Goal: Transaction & Acquisition: Download file/media

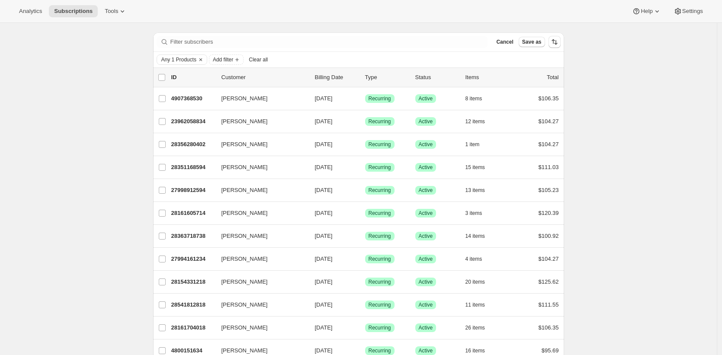
scroll to position [83, 0]
click at [182, 56] on span "Any 1 Products" at bounding box center [178, 59] width 35 height 7
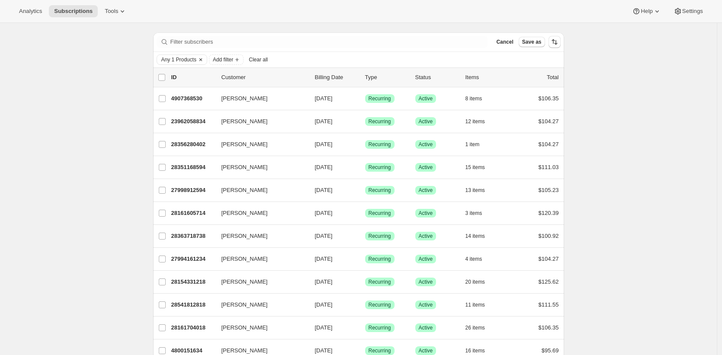
click at [185, 56] on span "Any 1 Products" at bounding box center [178, 59] width 35 height 7
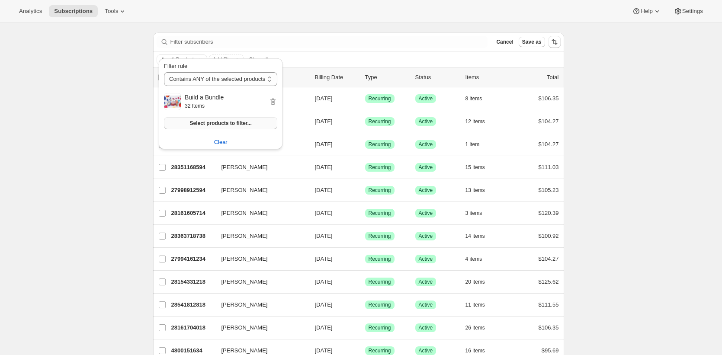
click at [221, 128] on button "Select products to filter..." at bounding box center [220, 123] width 113 height 12
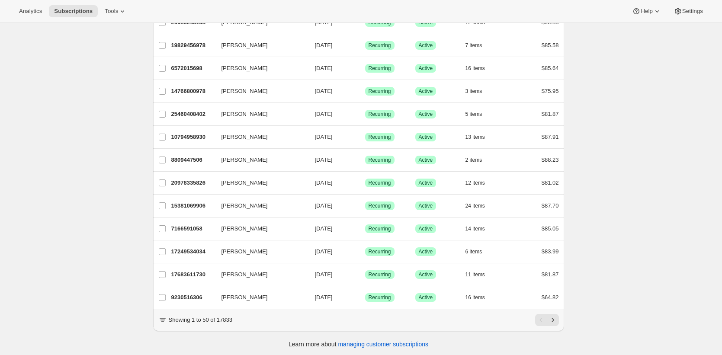
scroll to position [0, 0]
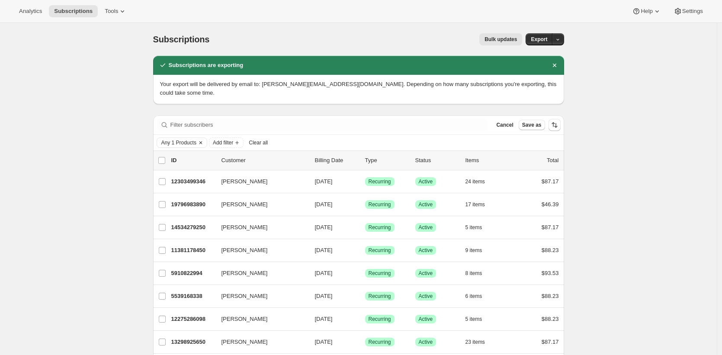
click at [186, 139] on span "Any 1 Products" at bounding box center [178, 142] width 35 height 7
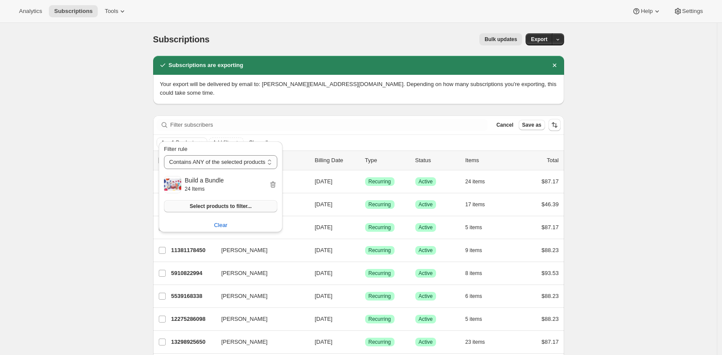
click at [227, 202] on button "Select products to filter..." at bounding box center [220, 206] width 113 height 12
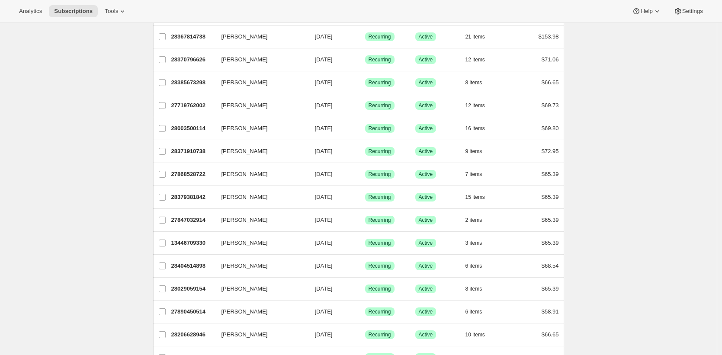
scroll to position [1007, 0]
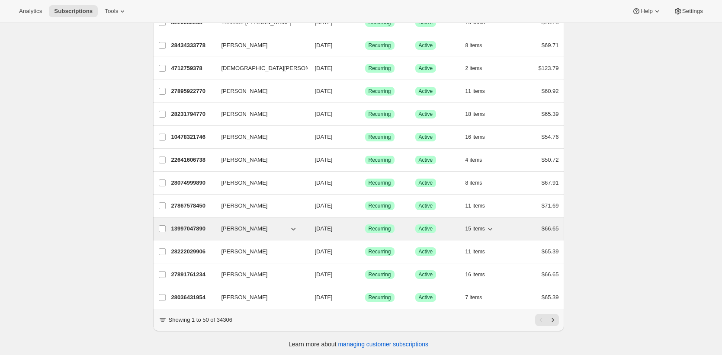
click at [186, 224] on p "13997047890" at bounding box center [192, 228] width 43 height 9
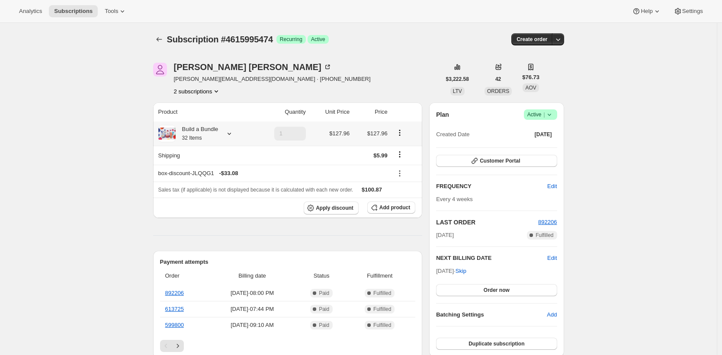
click at [189, 134] on div "Build a Bundle 32 Items" at bounding box center [197, 133] width 43 height 17
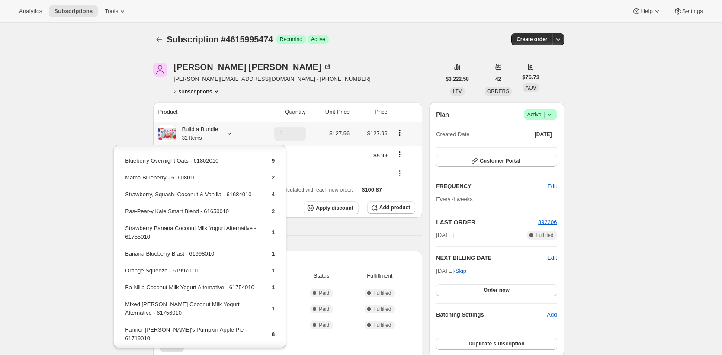
scroll to position [55, 0]
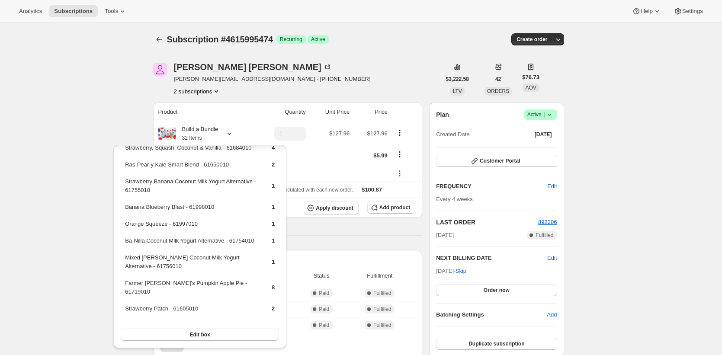
click at [361, 68] on div "Amanda Mandel amanda.mandel18@gmail.com · +15164483943 2 subscriptions" at bounding box center [297, 79] width 288 height 33
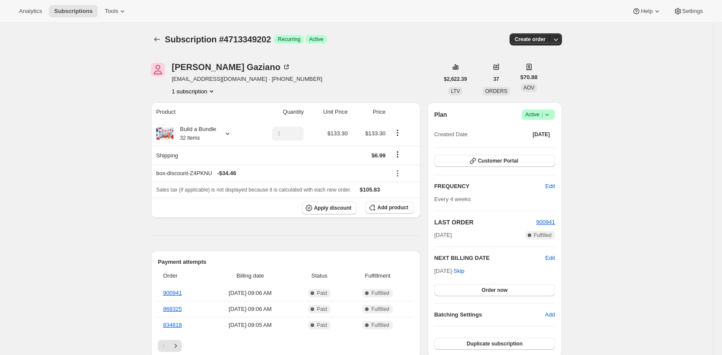
click at [295, 4] on div "Analytics Subscriptions Tools Help Settings" at bounding box center [361, 11] width 722 height 23
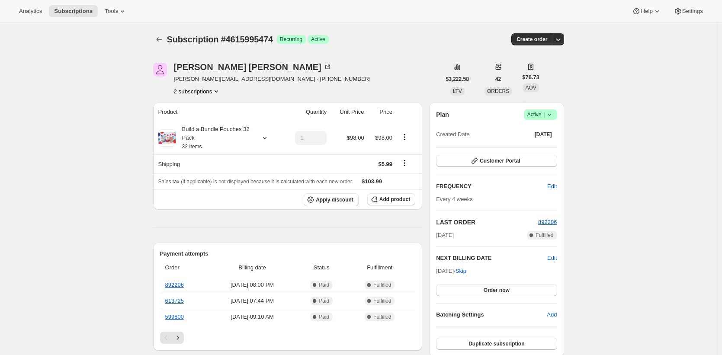
click at [200, 139] on div "Build a Bundle Pouches 32 Pack 32 Items" at bounding box center [215, 138] width 78 height 26
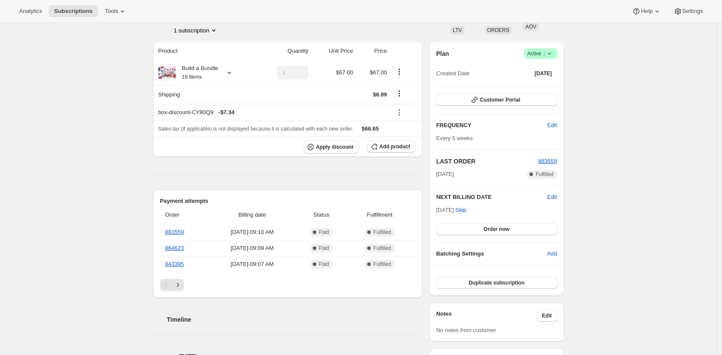
scroll to position [165, 0]
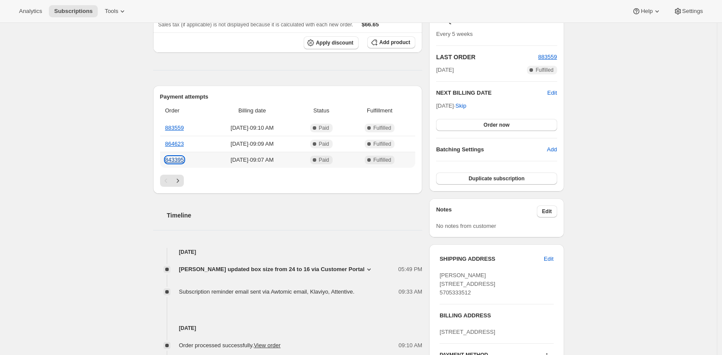
click at [180, 161] on link "843395" at bounding box center [174, 160] width 19 height 6
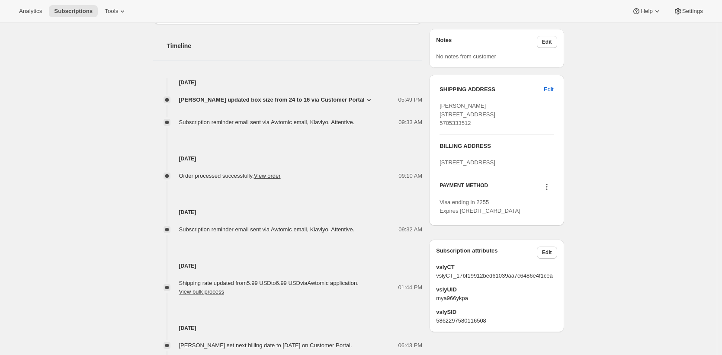
click at [74, 124] on div "Subscription #13997047890. This page is ready Subscription #13997047890 Success…" at bounding box center [358, 87] width 716 height 799
click at [364, 99] on span "Racquel Chubirka updated box size from 24 to 16 via Customer Portal" at bounding box center [271, 100] width 185 height 9
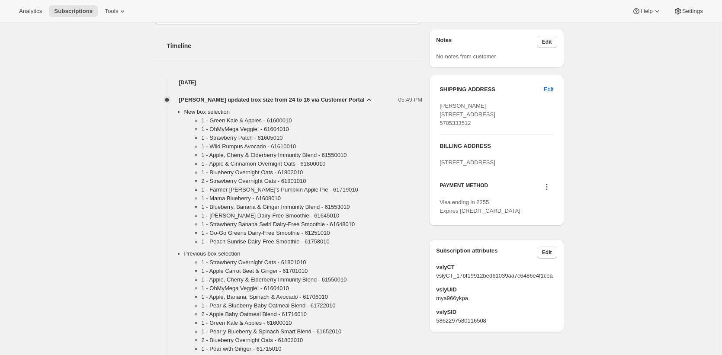
click at [124, 116] on div "Subscription #13997047890. This page is ready Subscription #13997047890 Success…" at bounding box center [358, 248] width 716 height 1121
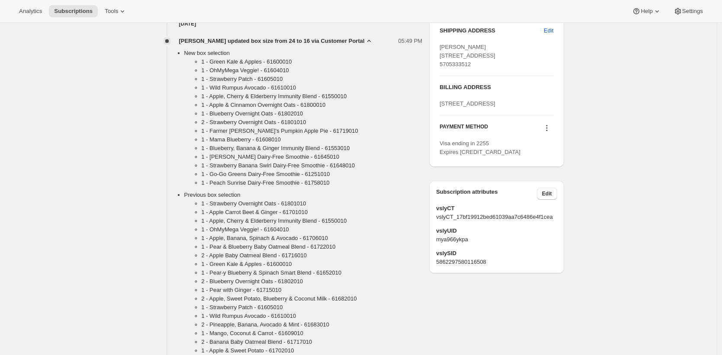
scroll to position [0, 0]
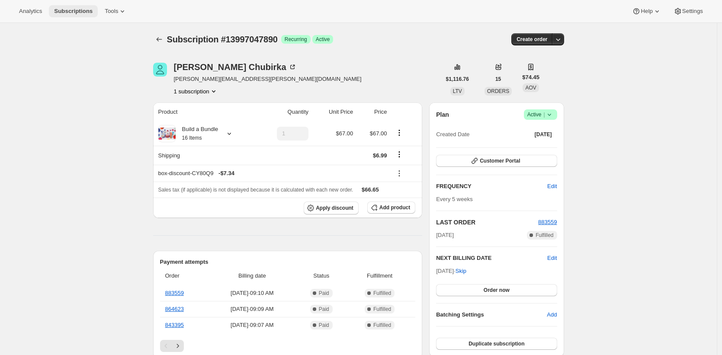
click at [81, 13] on span "Subscriptions" at bounding box center [73, 11] width 38 height 7
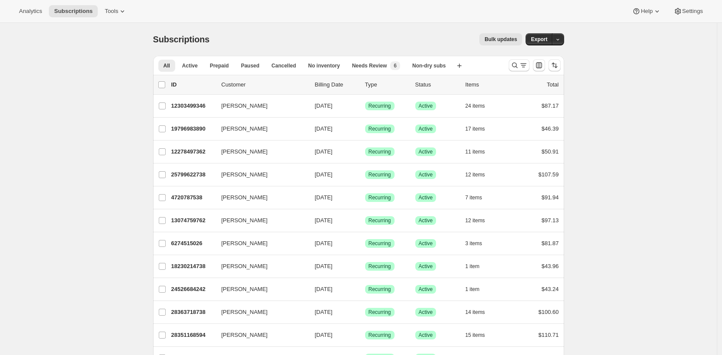
click at [275, 40] on div "Bulk updates" at bounding box center [371, 39] width 302 height 12
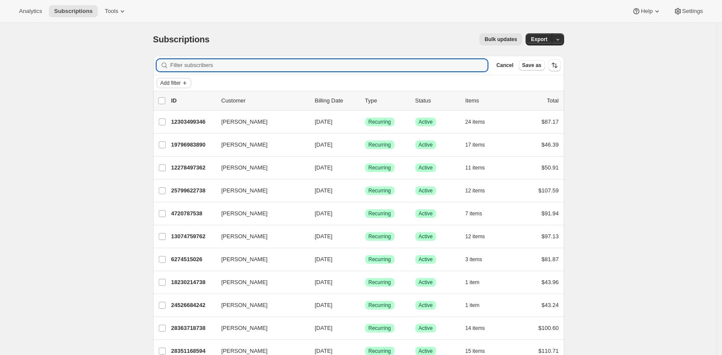
click at [181, 83] on span "Add filter" at bounding box center [170, 83] width 20 height 7
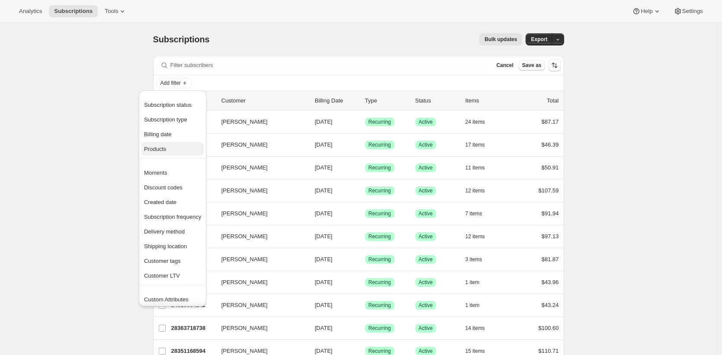
click at [189, 147] on span "Products" at bounding box center [172, 149] width 57 height 9
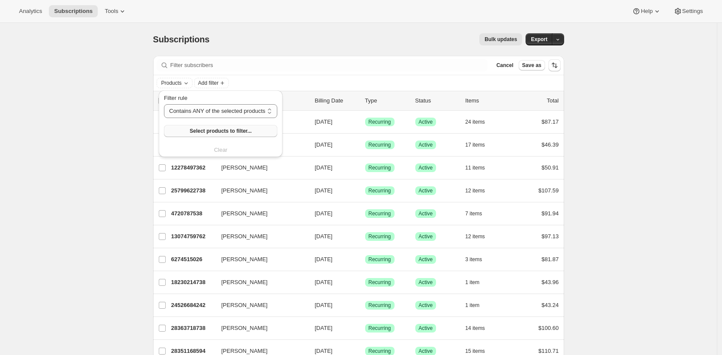
click at [227, 130] on span "Select products to filter..." at bounding box center [220, 131] width 62 height 7
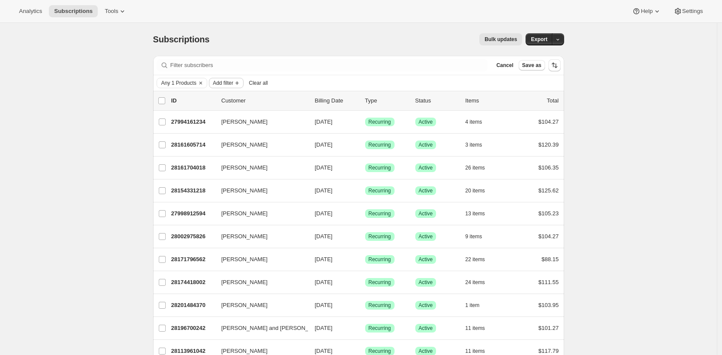
click at [240, 83] on icon "Add filter" at bounding box center [236, 83] width 7 height 7
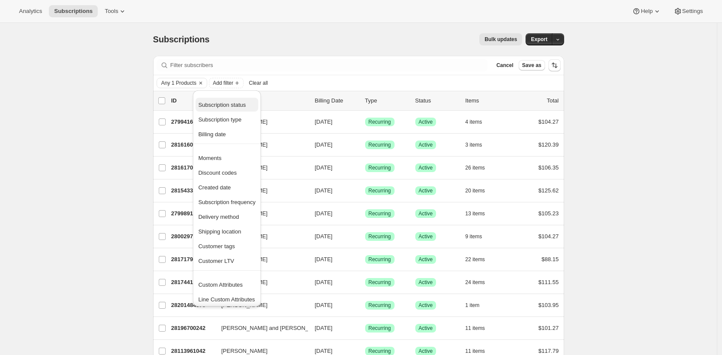
click at [240, 104] on span "Subscription status" at bounding box center [222, 105] width 48 height 6
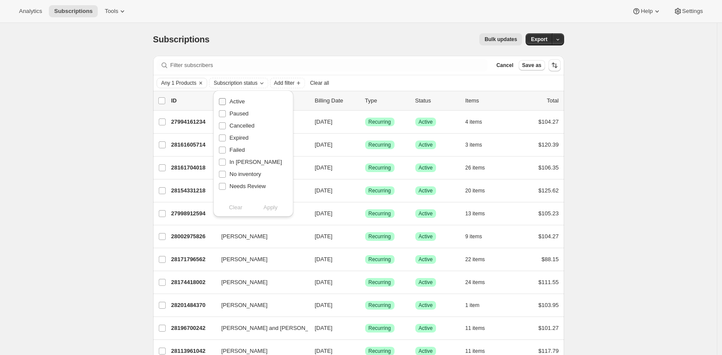
click at [240, 100] on span "Active" at bounding box center [237, 101] width 15 height 6
click at [226, 100] on input "Active" at bounding box center [222, 101] width 7 height 7
checkbox input "true"
click at [265, 209] on span "Apply" at bounding box center [270, 207] width 14 height 9
click at [266, 208] on span "Apply" at bounding box center [270, 207] width 14 height 9
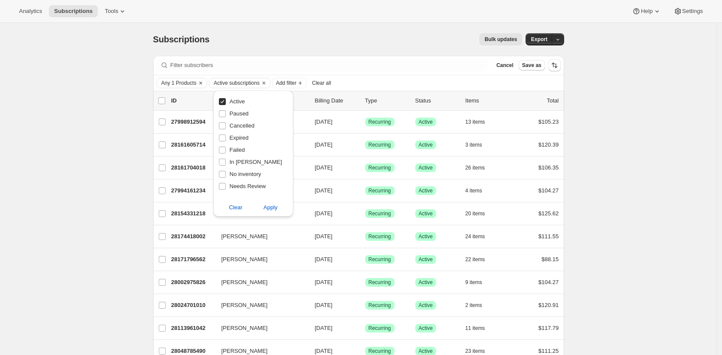
click at [279, 48] on div "Subscriptions. This page is ready Subscriptions Bulk updates More actions Bulk …" at bounding box center [358, 39] width 411 height 33
click at [267, 83] on icon "Clear" at bounding box center [263, 83] width 7 height 7
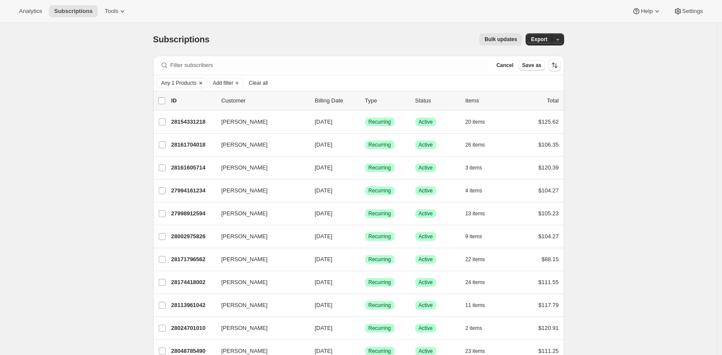
click at [185, 82] on span "Any 1 Products" at bounding box center [178, 83] width 35 height 7
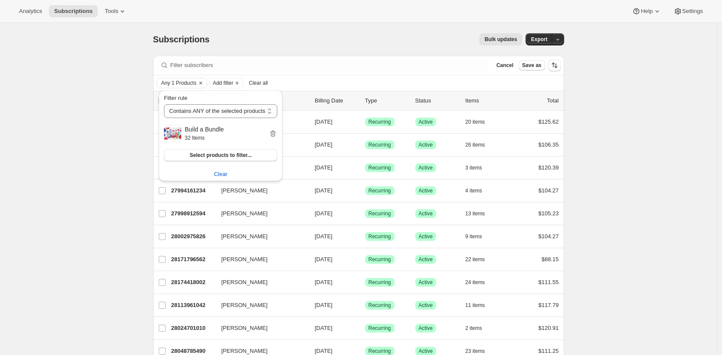
click at [224, 148] on div "Filter rule Contains ANY of the selected products Contains ALL of the selected …" at bounding box center [220, 127] width 113 height 67
click at [226, 154] on span "Select products to filter..." at bounding box center [220, 155] width 62 height 7
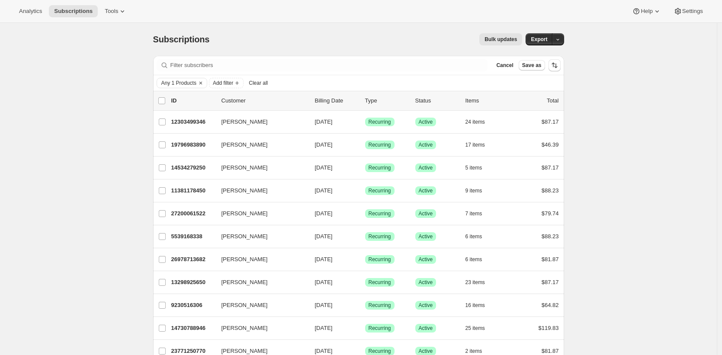
click at [540, 38] on span "Export" at bounding box center [539, 39] width 16 height 7
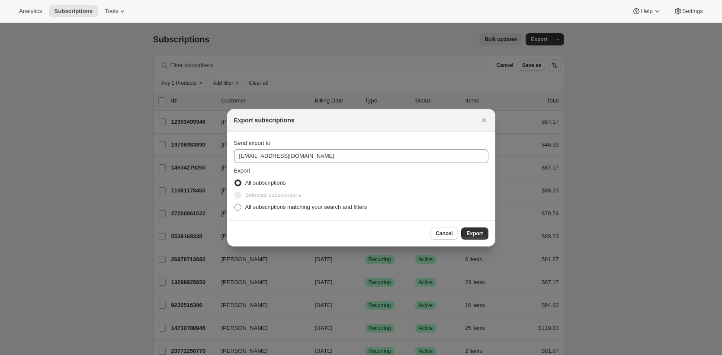
click at [327, 209] on span "All subscriptions matching your search and filters" at bounding box center [306, 207] width 122 height 6
click at [235, 204] on input "All subscriptions matching your search and filters" at bounding box center [234, 204] width 0 height 0
radio input "true"
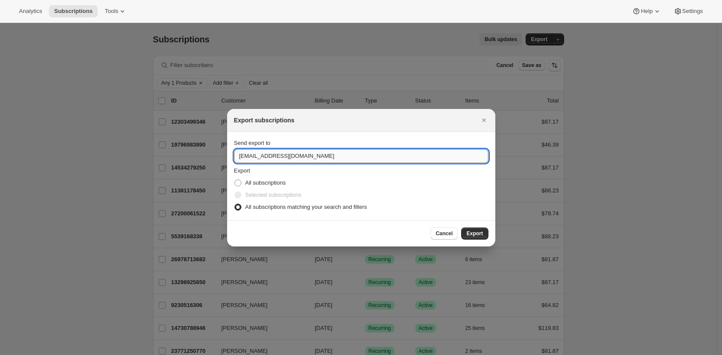
click at [318, 157] on input "care@uponafarm.com" at bounding box center [361, 156] width 254 height 14
type input "brian@awtomic.com"
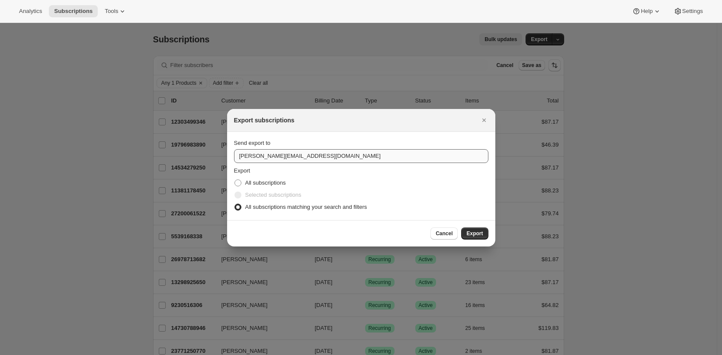
click at [461, 227] on button "Export" at bounding box center [474, 233] width 27 height 12
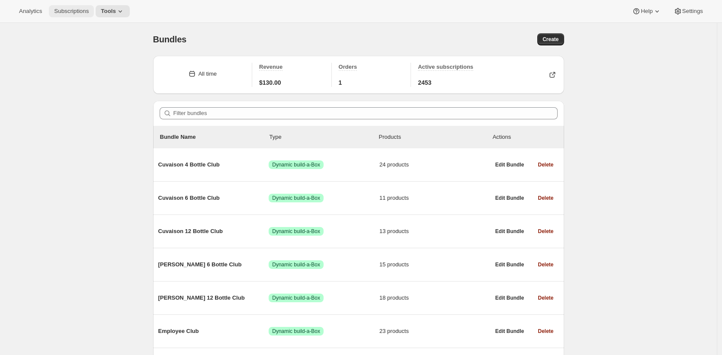
click at [70, 11] on span "Subscriptions" at bounding box center [71, 11] width 35 height 7
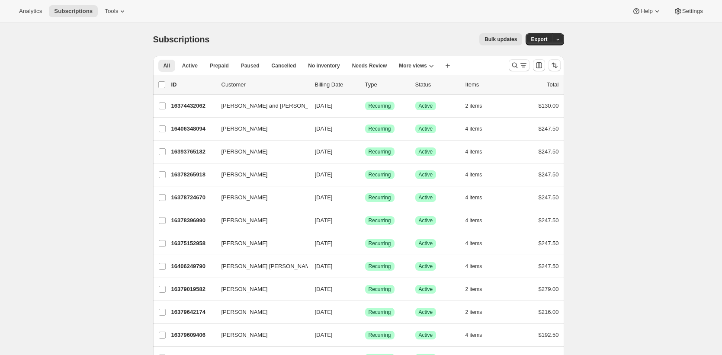
click at [495, 39] on span "Bulk updates" at bounding box center [500, 39] width 32 height 7
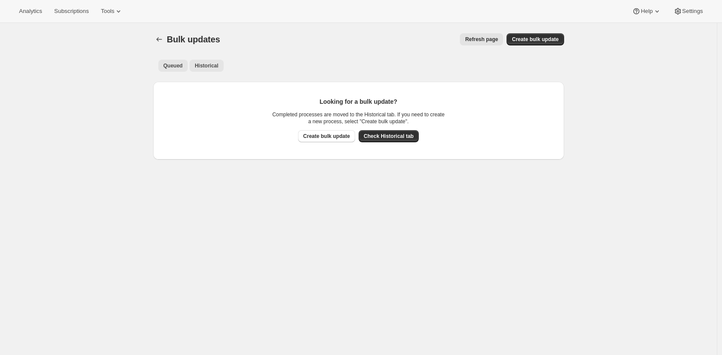
click at [211, 67] on span "Historical" at bounding box center [207, 65] width 24 height 7
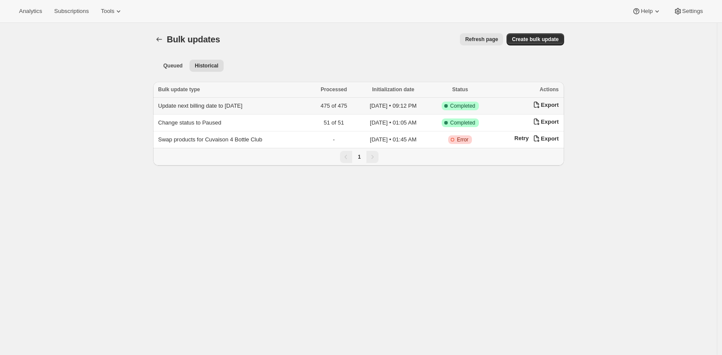
click at [215, 105] on span "Update next billing date to 2025-09-06" at bounding box center [200, 105] width 84 height 6
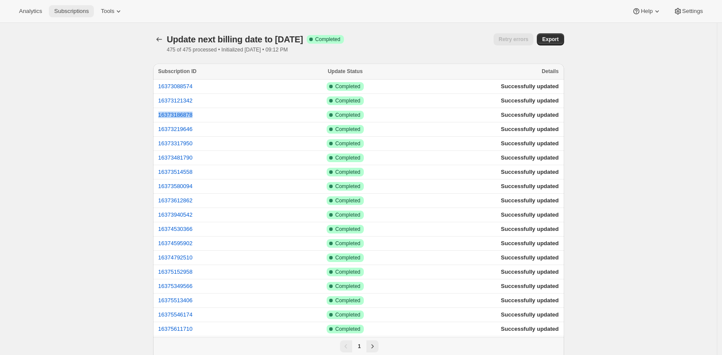
click at [91, 15] on button "Subscriptions" at bounding box center [71, 11] width 45 height 12
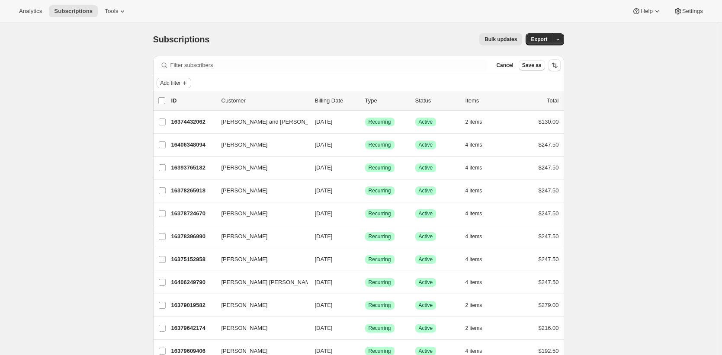
click at [181, 83] on span "Add filter" at bounding box center [170, 83] width 20 height 7
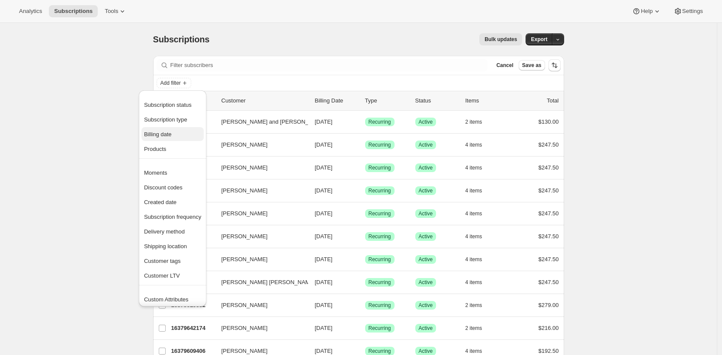
click at [178, 133] on span "Billing date" at bounding box center [172, 134] width 57 height 9
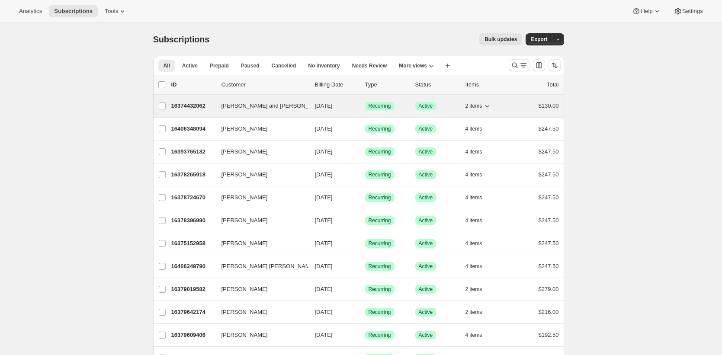
click at [191, 105] on p "16374432062" at bounding box center [192, 106] width 43 height 9
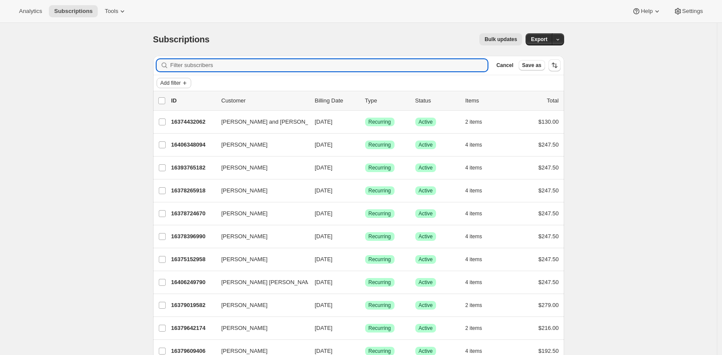
click at [180, 83] on span "Add filter" at bounding box center [170, 83] width 20 height 7
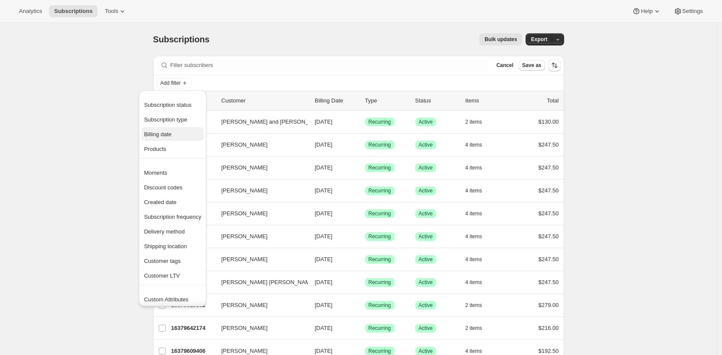
click at [183, 134] on span "Billing date" at bounding box center [172, 134] width 57 height 9
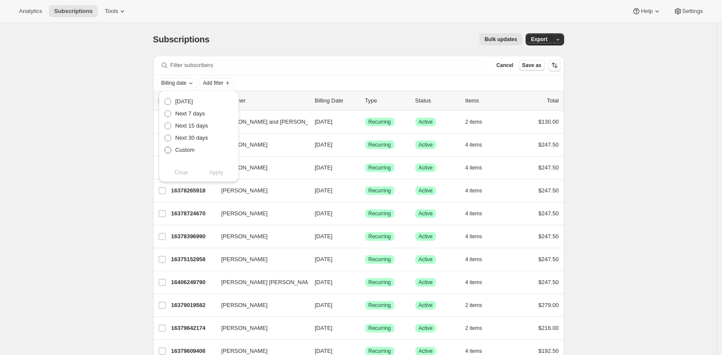
click at [185, 153] on span "Custom" at bounding box center [184, 150] width 19 height 6
click at [165, 147] on input "Custom" at bounding box center [164, 147] width 0 height 0
radio input "true"
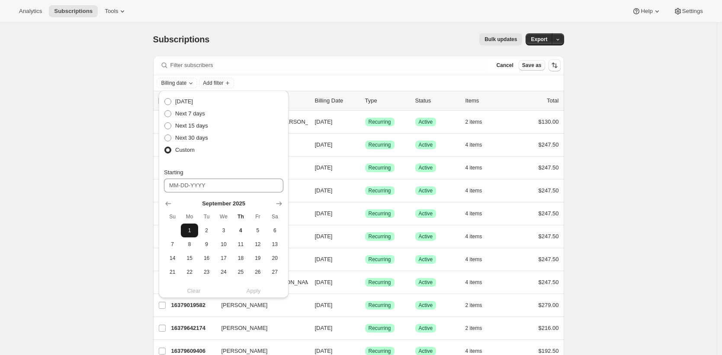
click at [196, 229] on button "1" at bounding box center [189, 231] width 17 height 14
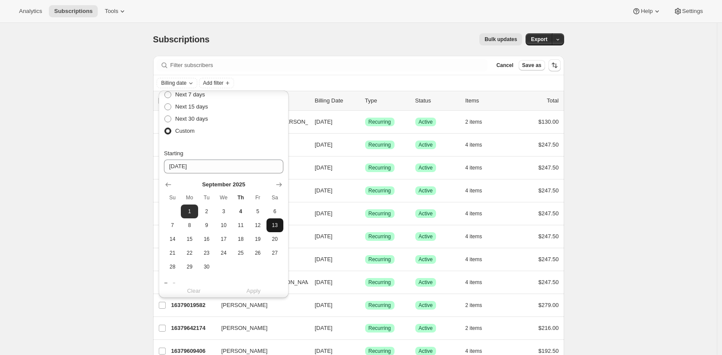
scroll to position [33, 0]
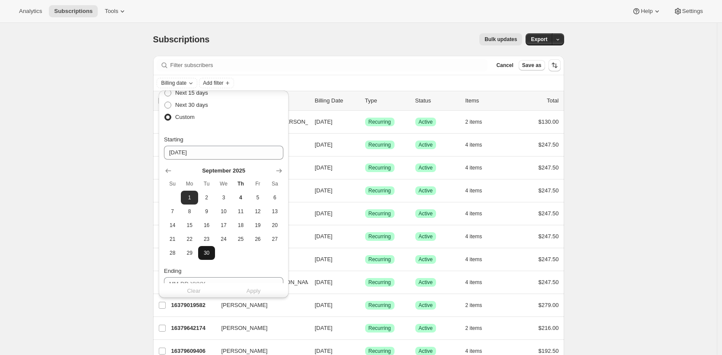
click at [210, 254] on span "30" at bounding box center [206, 252] width 10 height 7
click at [195, 193] on button "1" at bounding box center [189, 198] width 17 height 14
type input "09-01-2025"
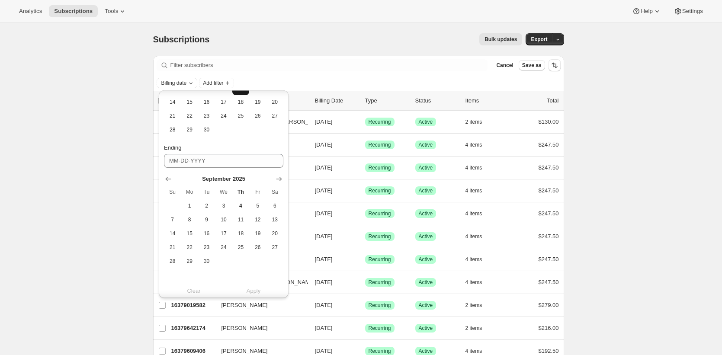
scroll to position [159, 0]
click at [206, 255] on span "30" at bounding box center [206, 258] width 10 height 7
type input "09-30-2025"
click at [249, 287] on span "Apply" at bounding box center [253, 288] width 14 height 9
click at [254, 288] on span "Apply" at bounding box center [253, 288] width 14 height 9
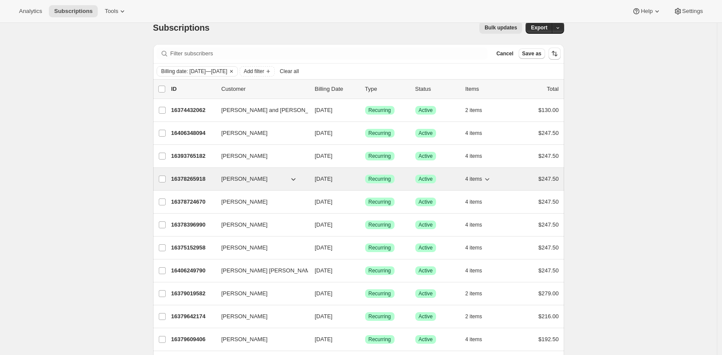
scroll to position [0, 0]
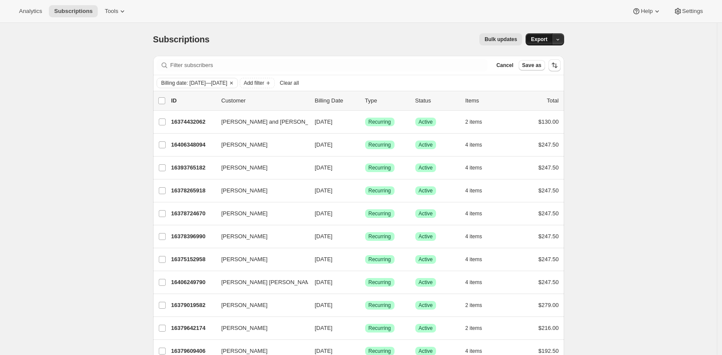
click at [543, 42] on span "Export" at bounding box center [539, 39] width 16 height 7
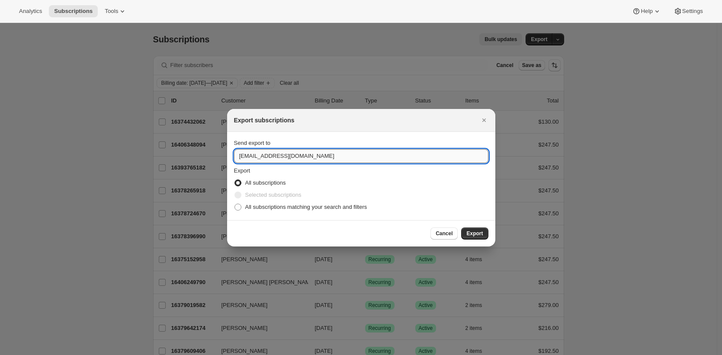
click at [373, 160] on input "pos@tewines.com" at bounding box center [361, 156] width 254 height 14
type input "brian@awtomic.com"
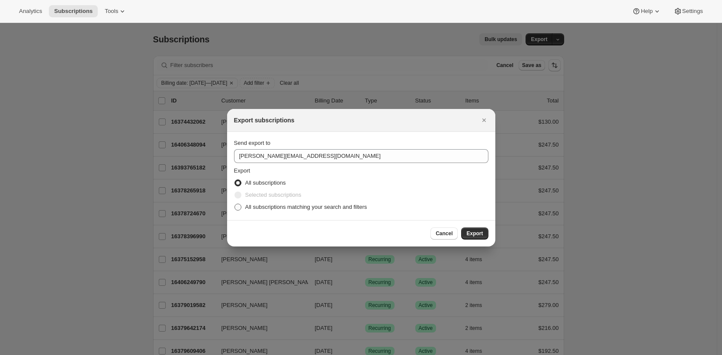
click at [351, 207] on span "All subscriptions matching your search and filters" at bounding box center [306, 207] width 122 height 6
click at [235, 204] on input "All subscriptions matching your search and filters" at bounding box center [234, 204] width 0 height 0
radio input "true"
click at [479, 236] on span "Export" at bounding box center [474, 233] width 16 height 7
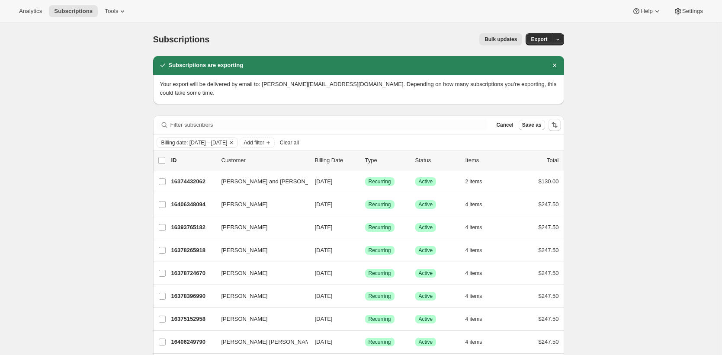
click at [233, 141] on icon "Clear" at bounding box center [231, 142] width 3 height 3
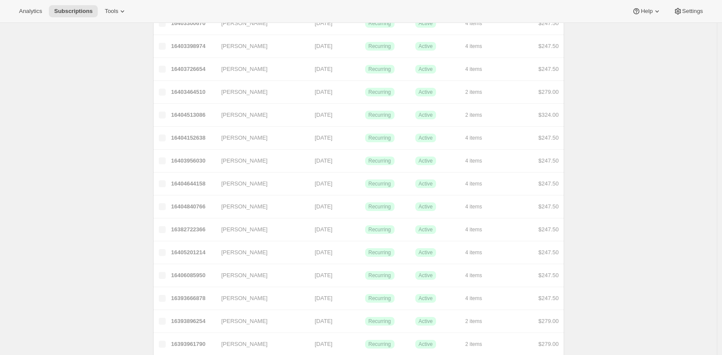
scroll to position [1007, 0]
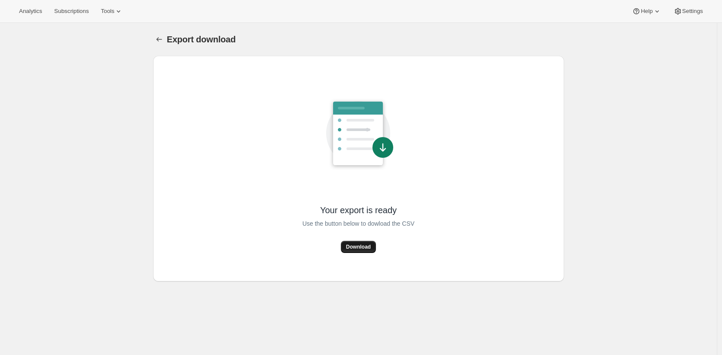
click at [362, 246] on span "Download" at bounding box center [358, 246] width 25 height 7
click at [358, 252] on button "Download" at bounding box center [358, 247] width 35 height 12
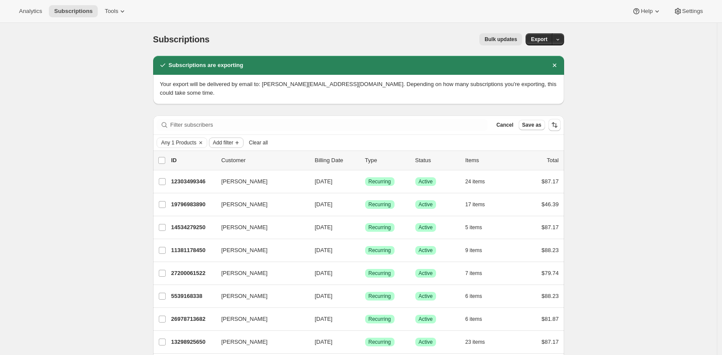
click at [219, 139] on span "Add filter" at bounding box center [223, 142] width 20 height 7
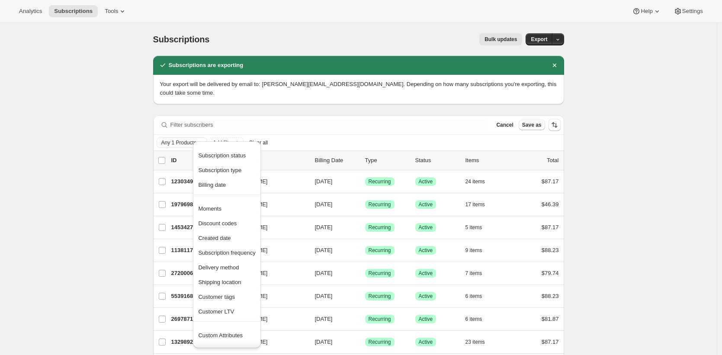
click at [234, 158] on span "Subscription status" at bounding box center [222, 155] width 48 height 6
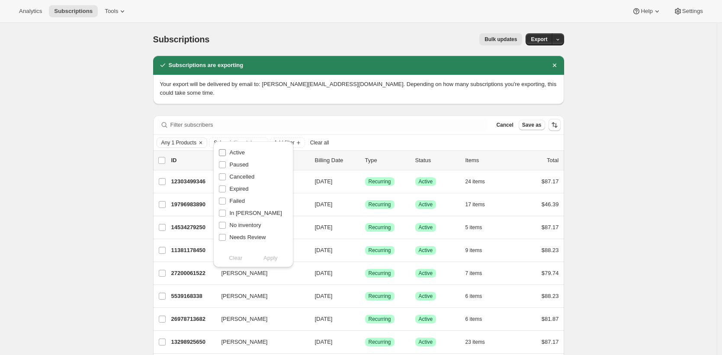
click at [241, 151] on span "Active" at bounding box center [237, 152] width 15 height 6
click at [226, 151] on input "Active" at bounding box center [222, 152] width 7 height 7
checkbox input "true"
click at [271, 258] on span "Apply" at bounding box center [270, 258] width 14 height 9
click at [270, 258] on span "Apply" at bounding box center [270, 258] width 14 height 9
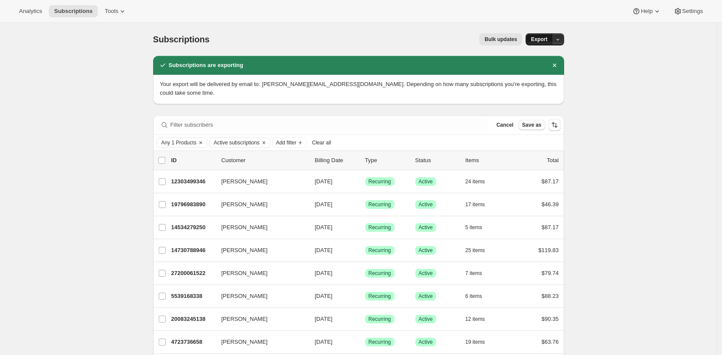
click at [538, 42] on span "Export" at bounding box center [539, 39] width 16 height 7
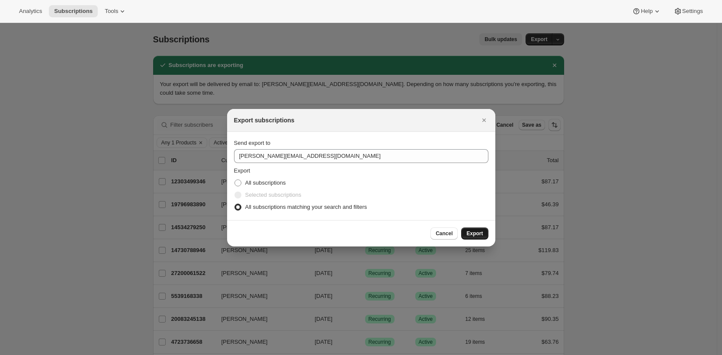
click at [473, 232] on span "Export" at bounding box center [474, 233] width 16 height 7
